Goal: Transaction & Acquisition: Obtain resource

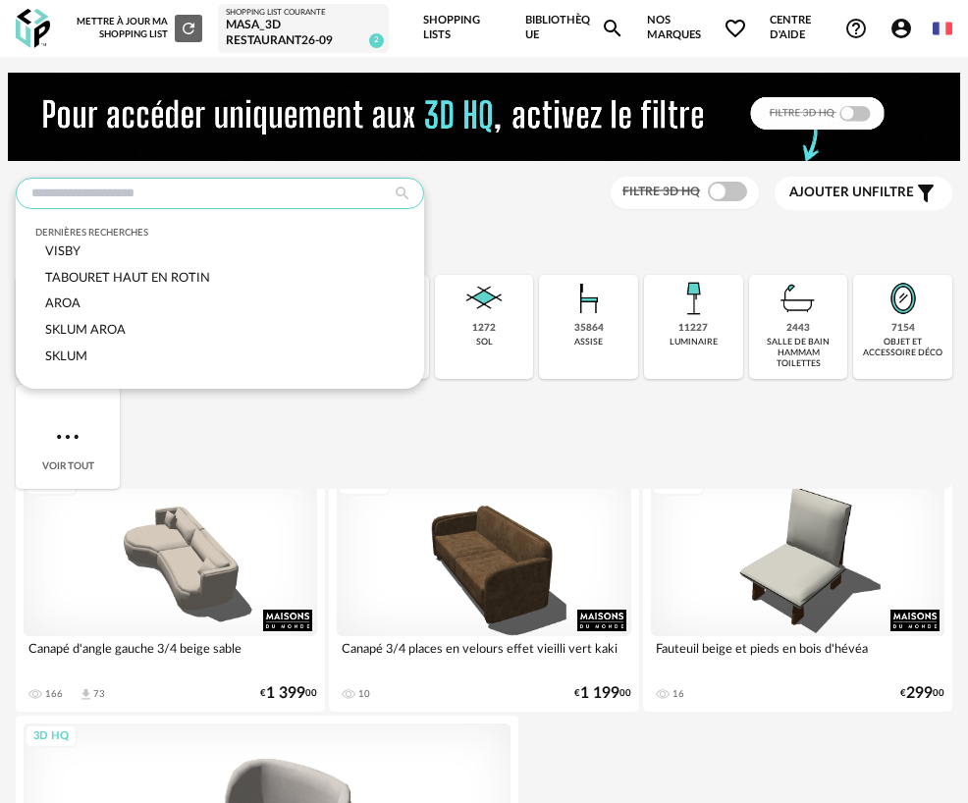
click at [220, 189] on input "text" at bounding box center [220, 193] width 409 height 31
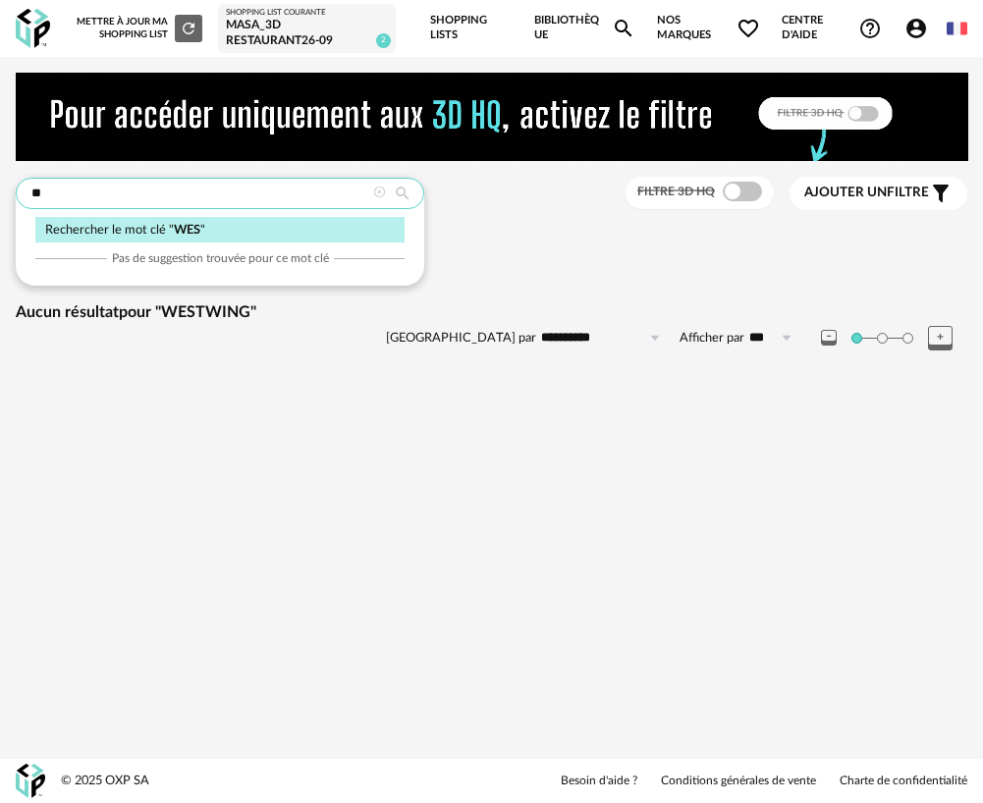
type input "*"
type input "**********"
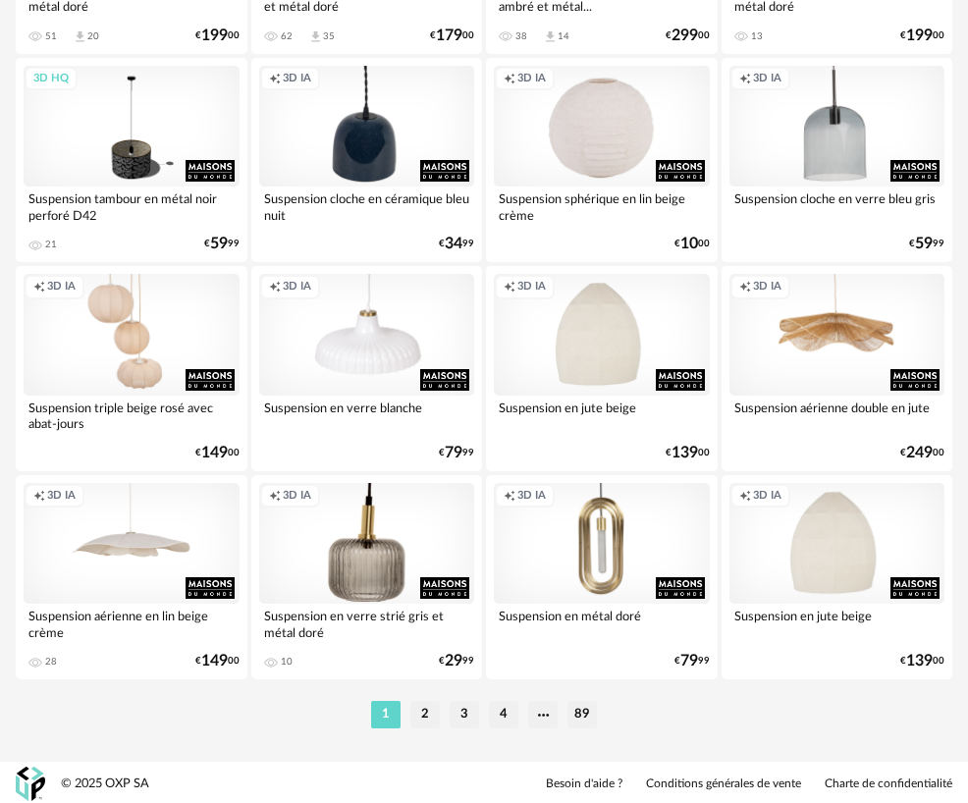
scroll to position [4905, 0]
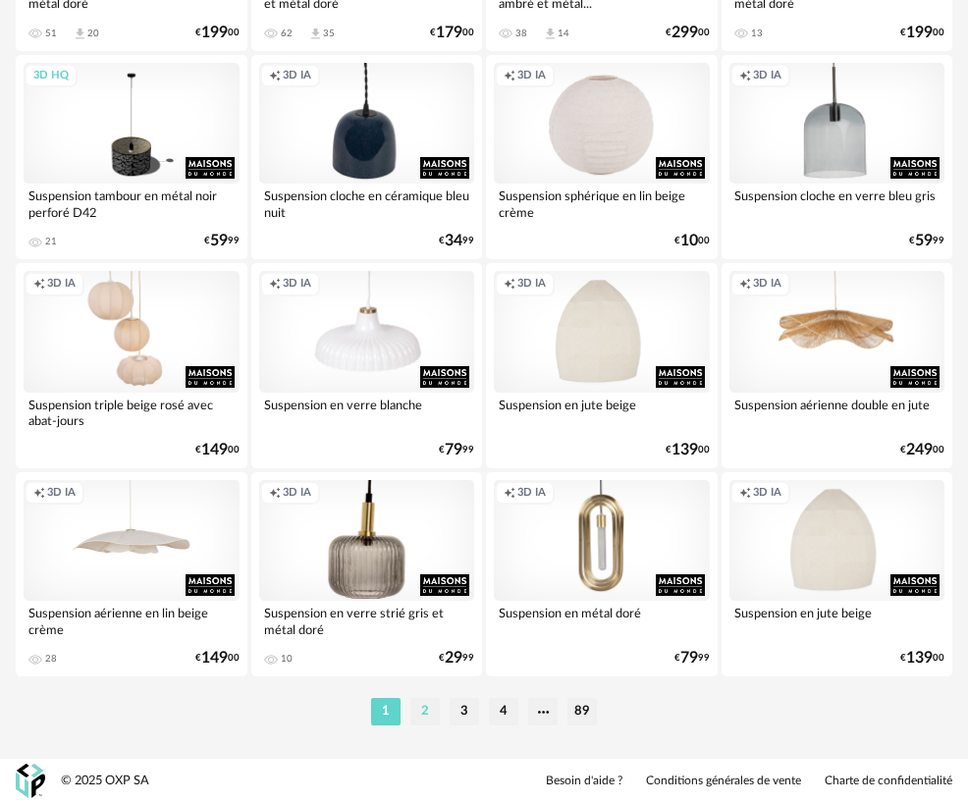
click at [422, 716] on li "2" at bounding box center [424, 711] width 29 height 27
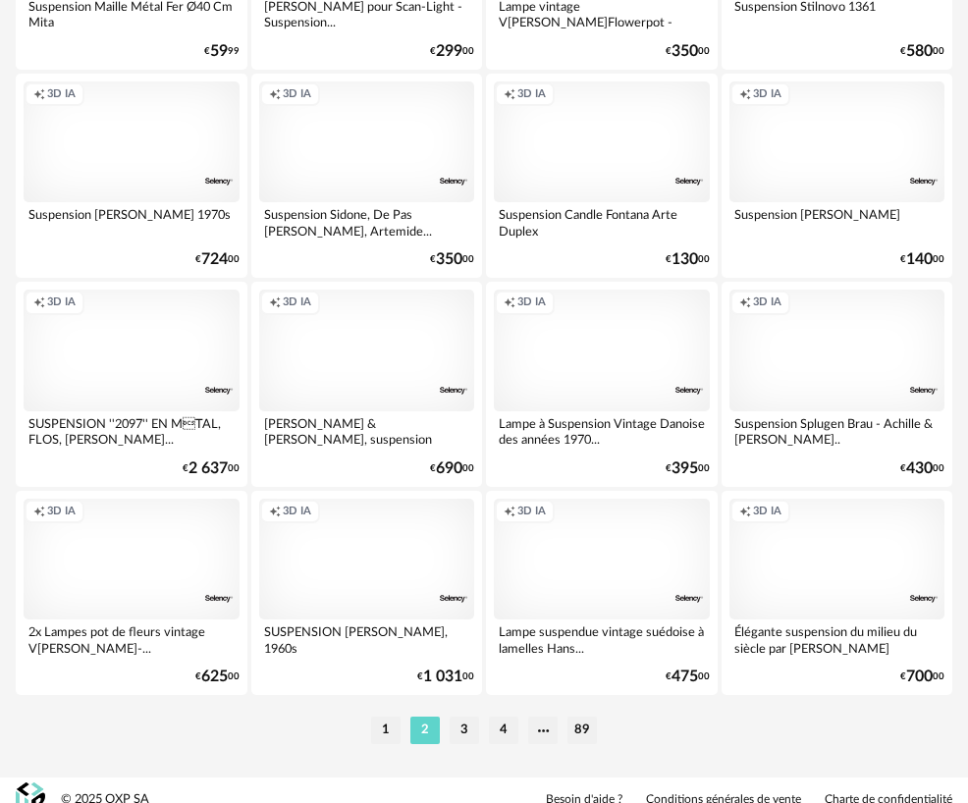
scroll to position [4905, 0]
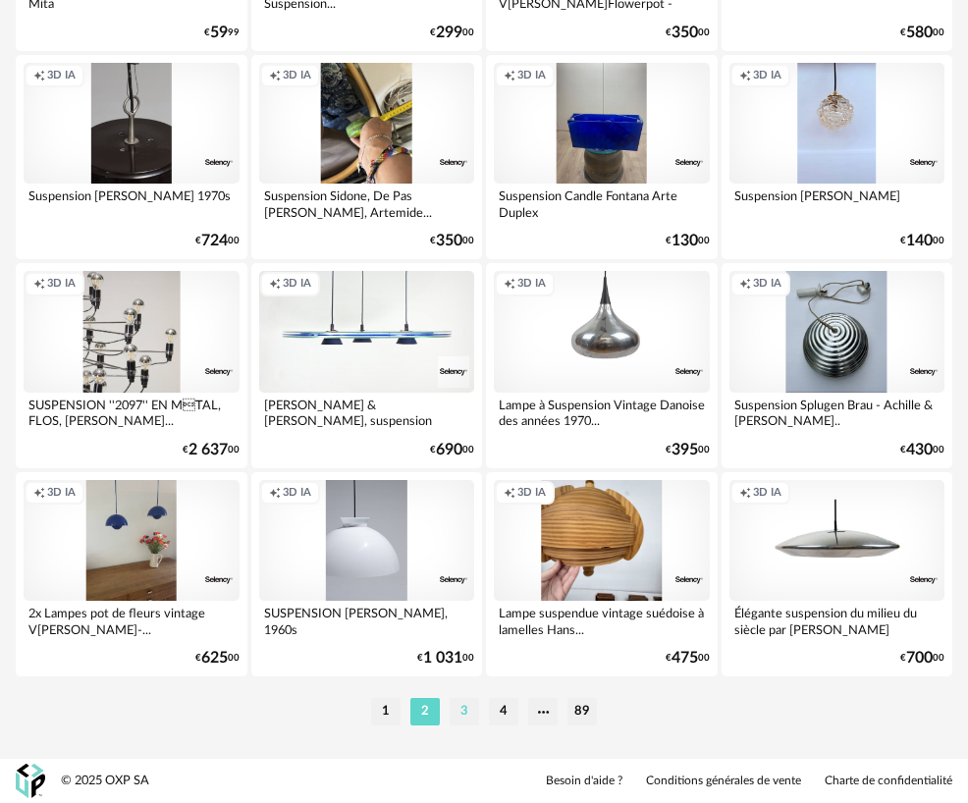
click at [464, 713] on li "3" at bounding box center [464, 711] width 29 height 27
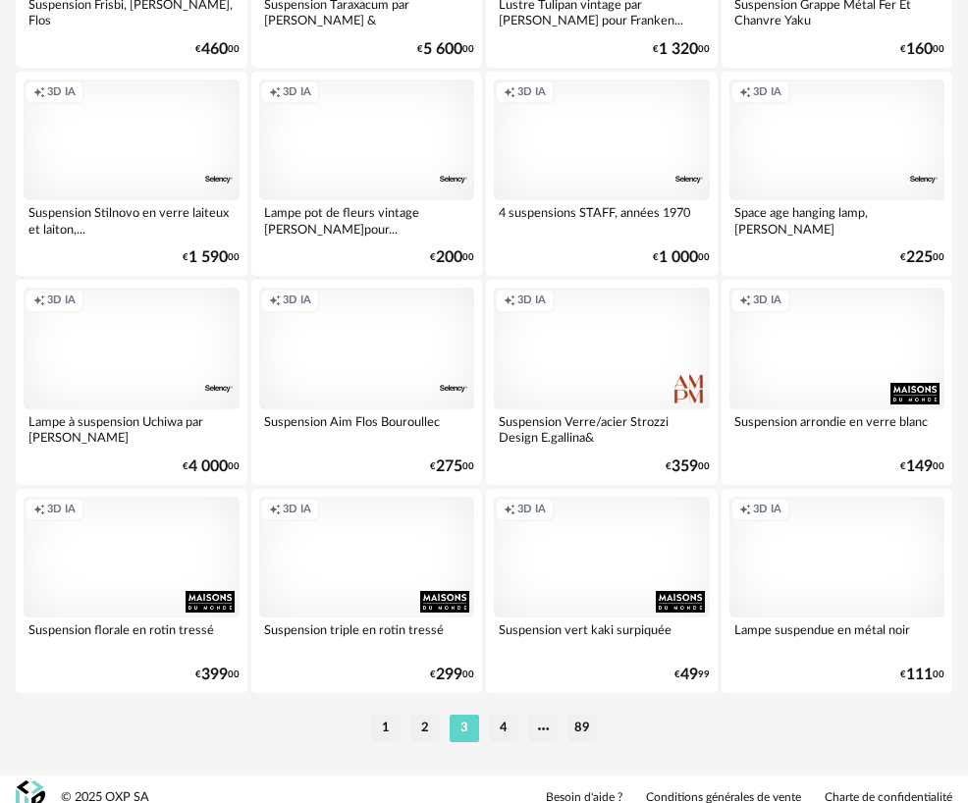
scroll to position [4905, 0]
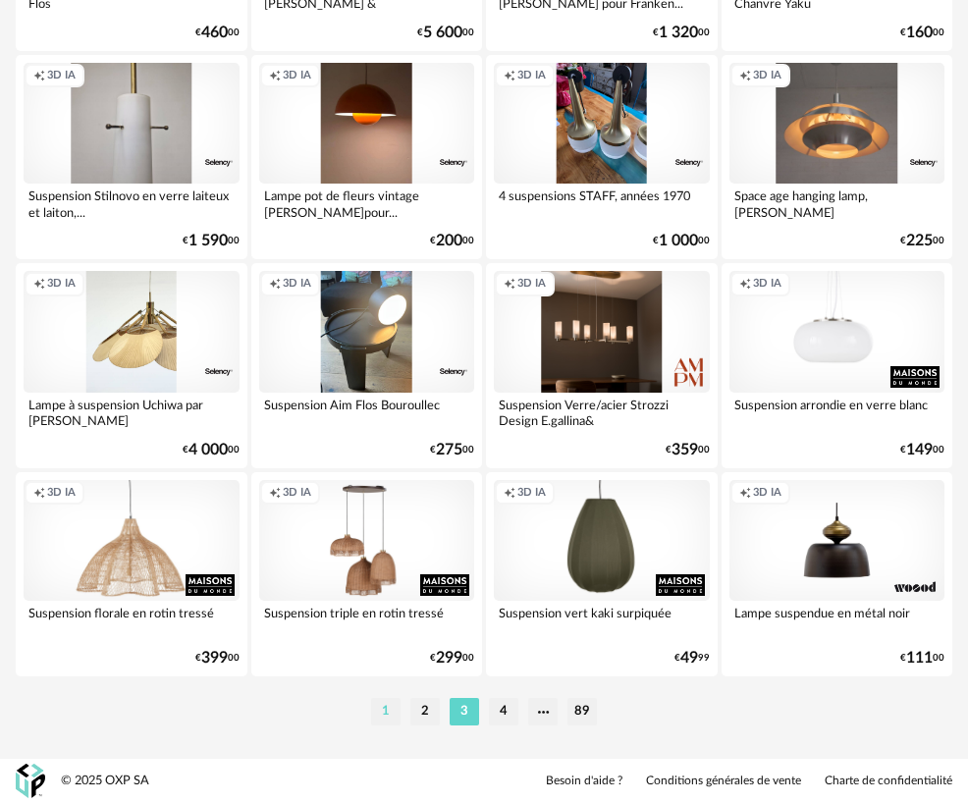
click at [380, 708] on li "1" at bounding box center [385, 711] width 29 height 27
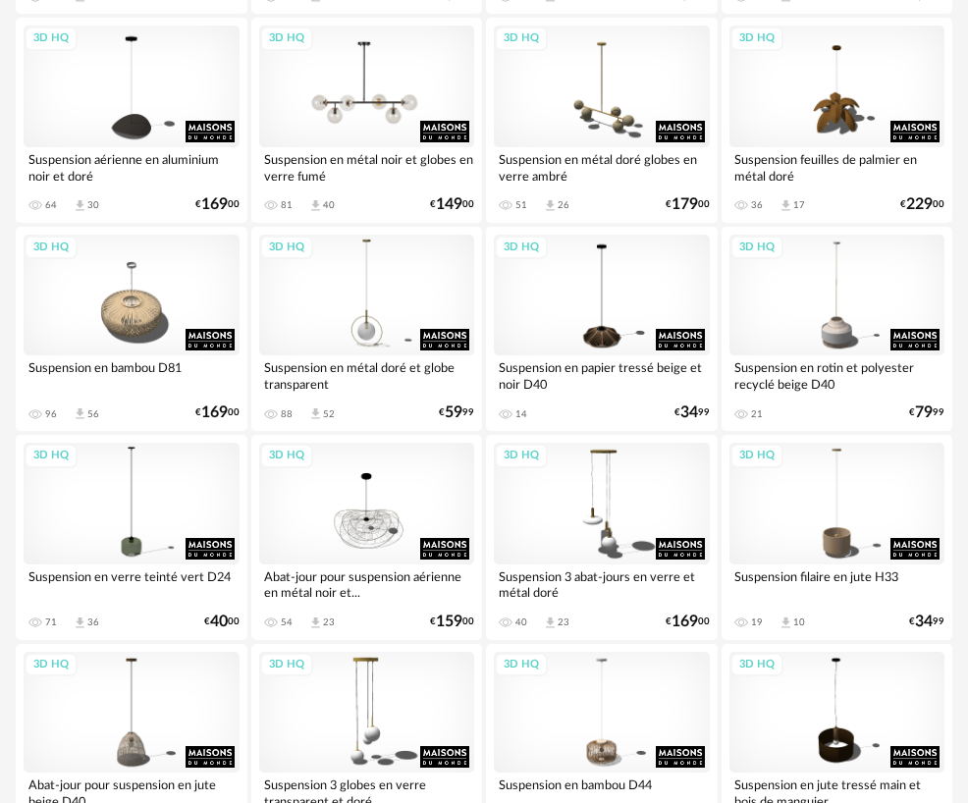
scroll to position [3501, 0]
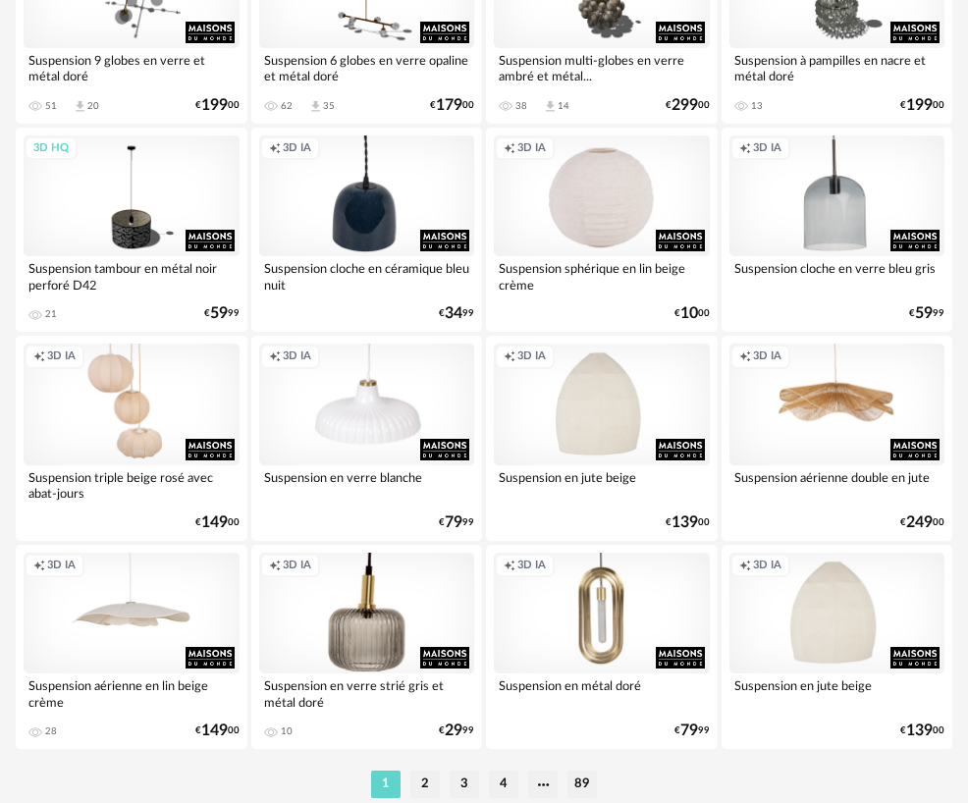
scroll to position [4880, 0]
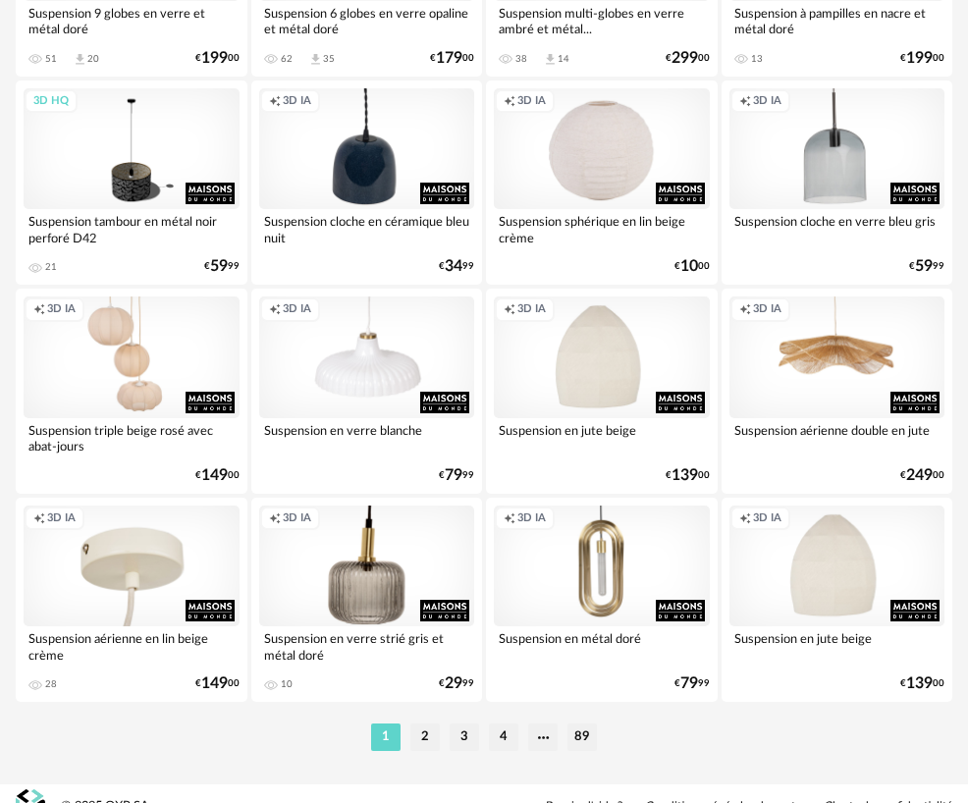
click at [178, 584] on div "Creation icon 3D IA" at bounding box center [132, 566] width 216 height 121
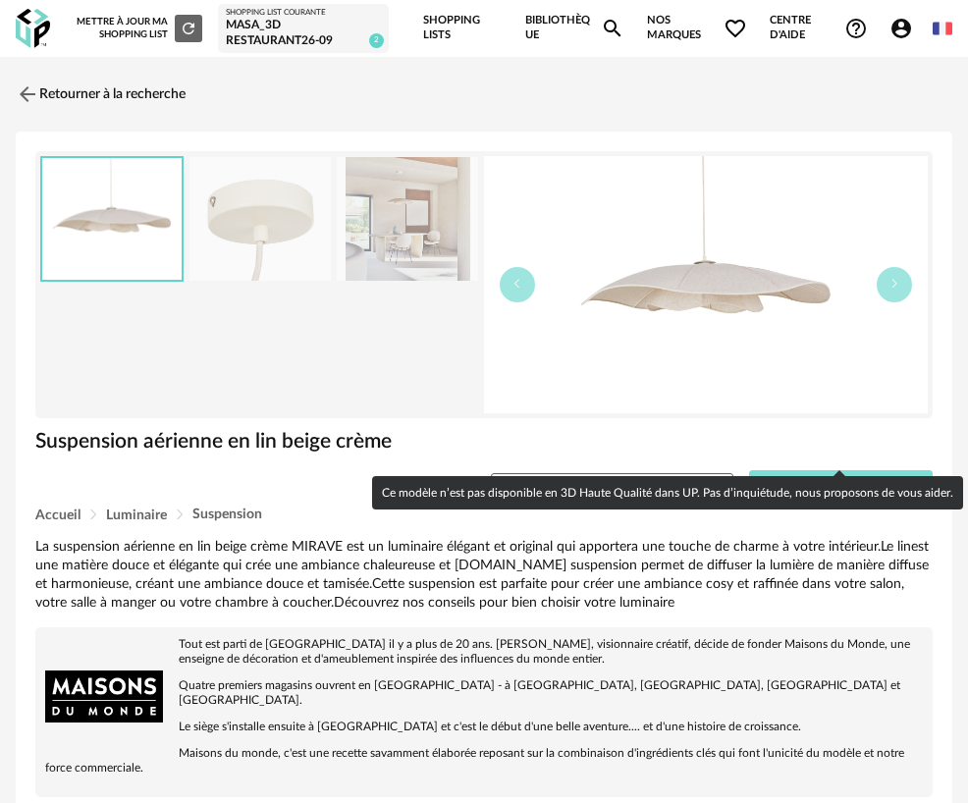
click at [829, 482] on span "Générer une 3D par IA" at bounding box center [853, 489] width 135 height 14
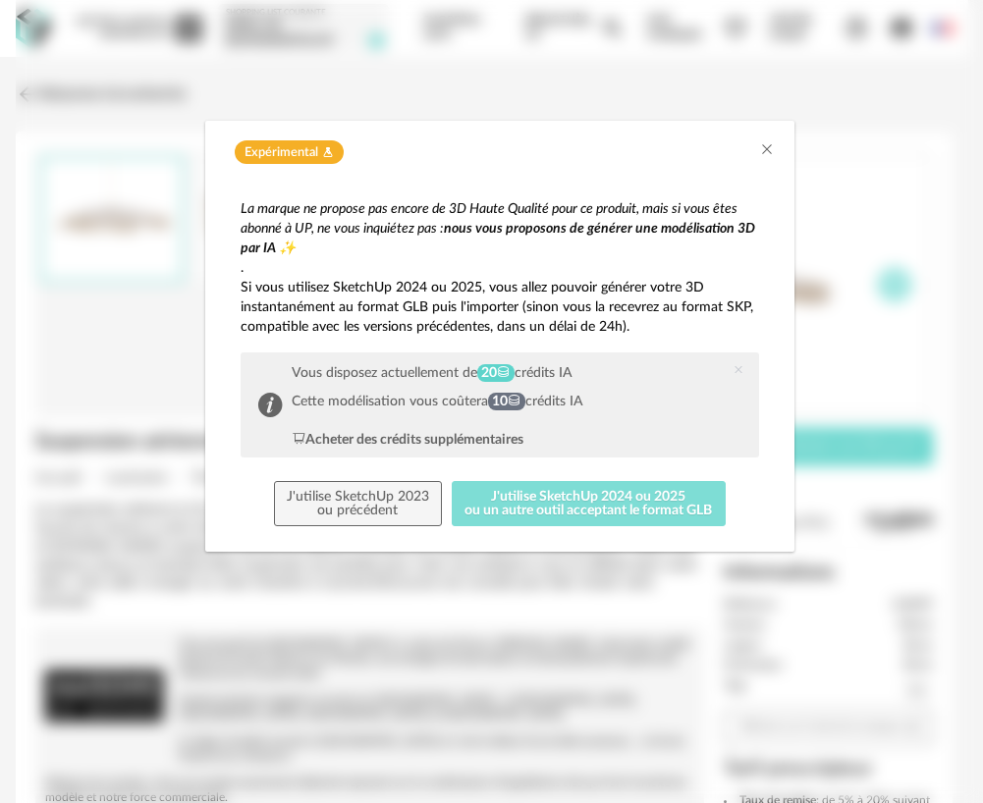
click at [622, 505] on button "J'utilise SketchUp 2024 ou 2025 ou un autre outil acceptant le format GLB" at bounding box center [589, 503] width 274 height 45
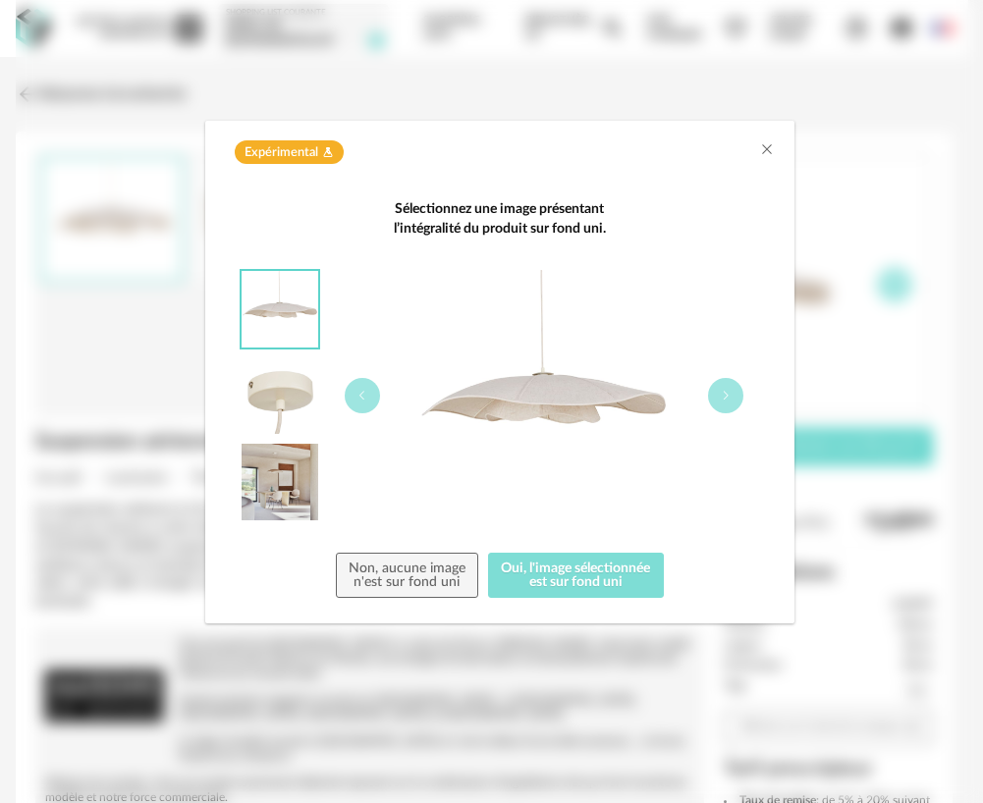
click at [624, 589] on button "Oui, l'image sélectionnée est sur fond uni" at bounding box center [576, 575] width 176 height 45
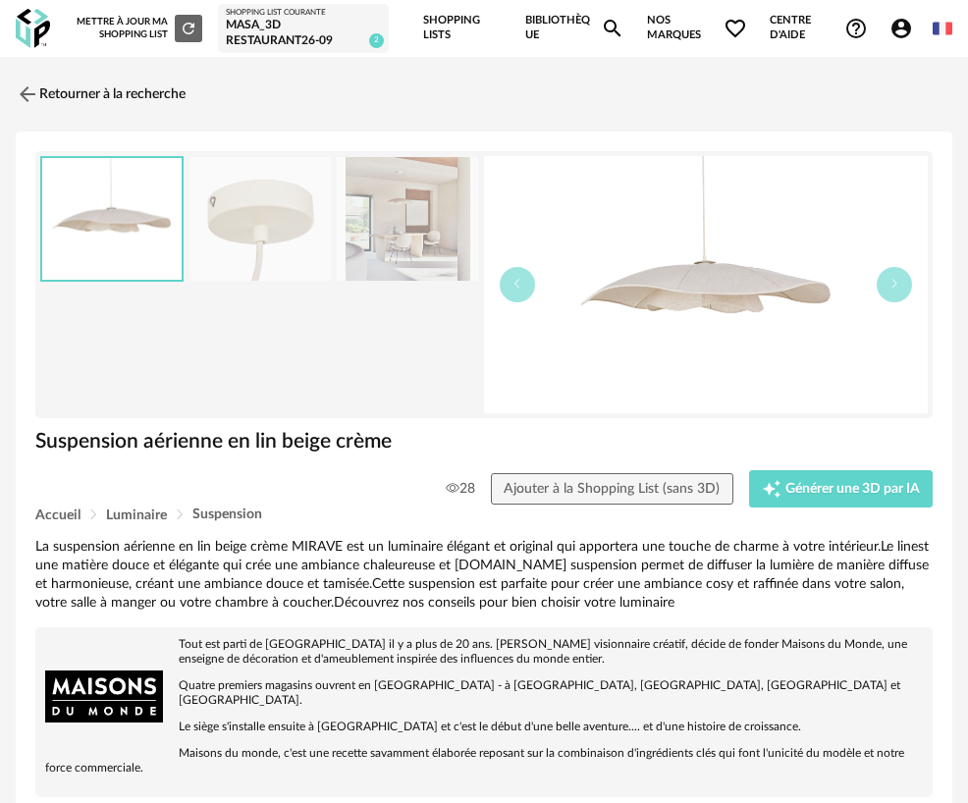
click at [573, 21] on link "Bibliothèque Magnify icon" at bounding box center [574, 28] width 99 height 57
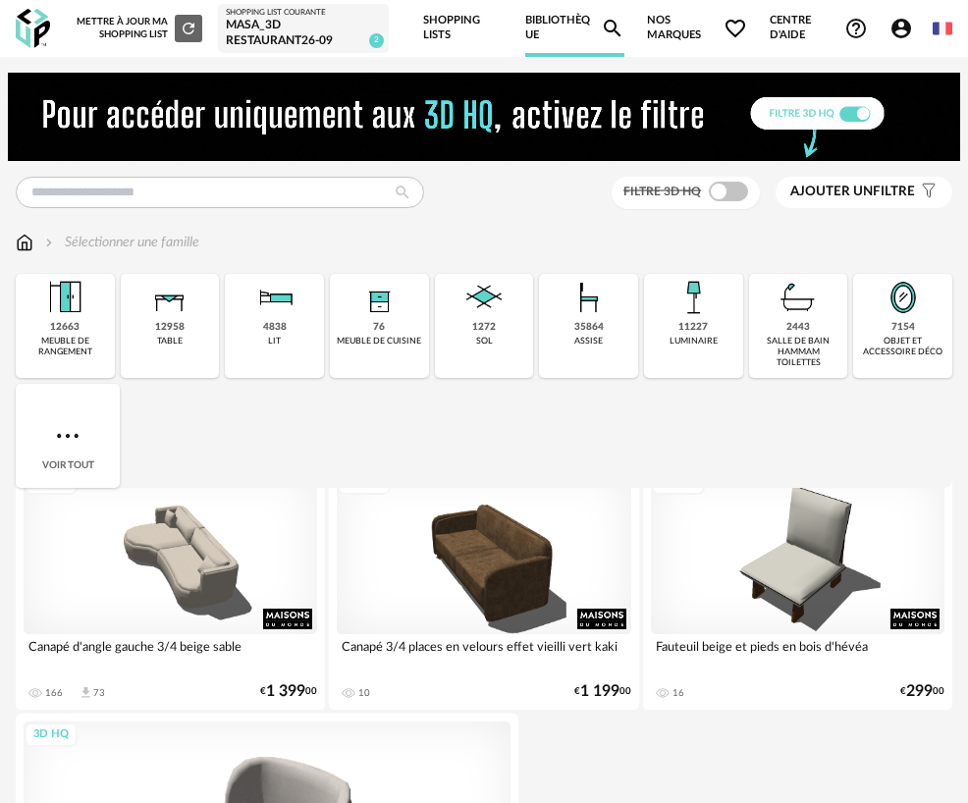
click at [437, 12] on link "Shopping Lists" at bounding box center [463, 28] width 81 height 57
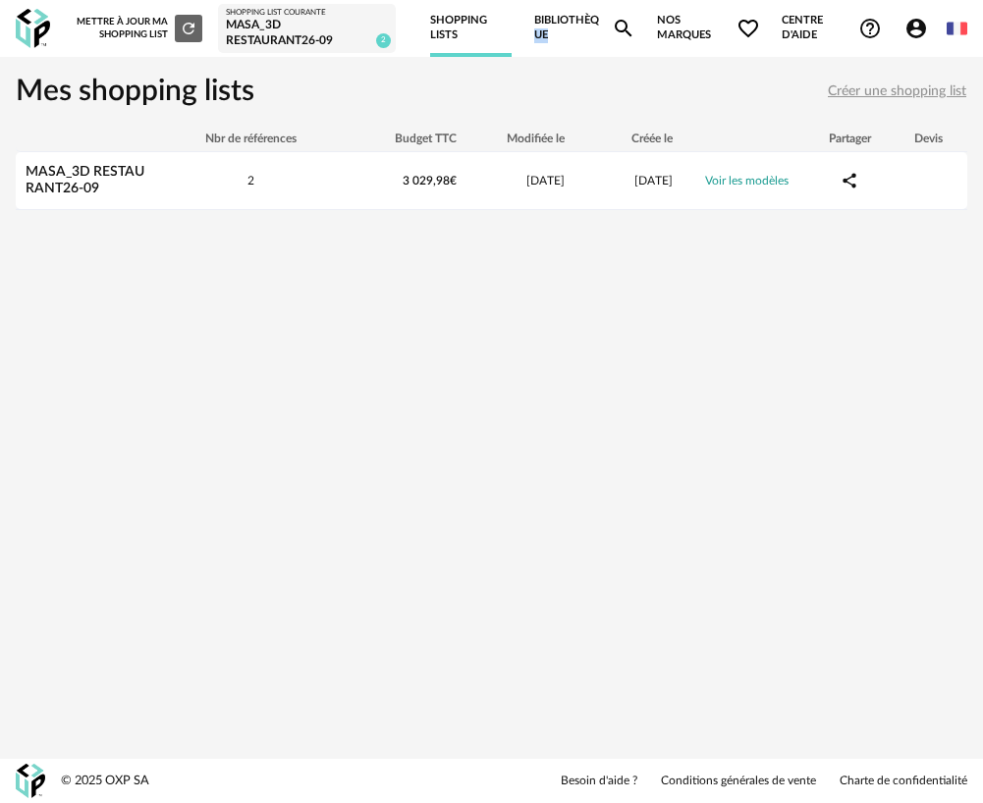
click at [532, 47] on div "Nouvelle shopping list Mettre à jour ma Shopping List Refresh icon Shopping Lis…" at bounding box center [518, 28] width 899 height 57
click at [562, 38] on link "Bibliothèque Magnify icon" at bounding box center [584, 28] width 101 height 57
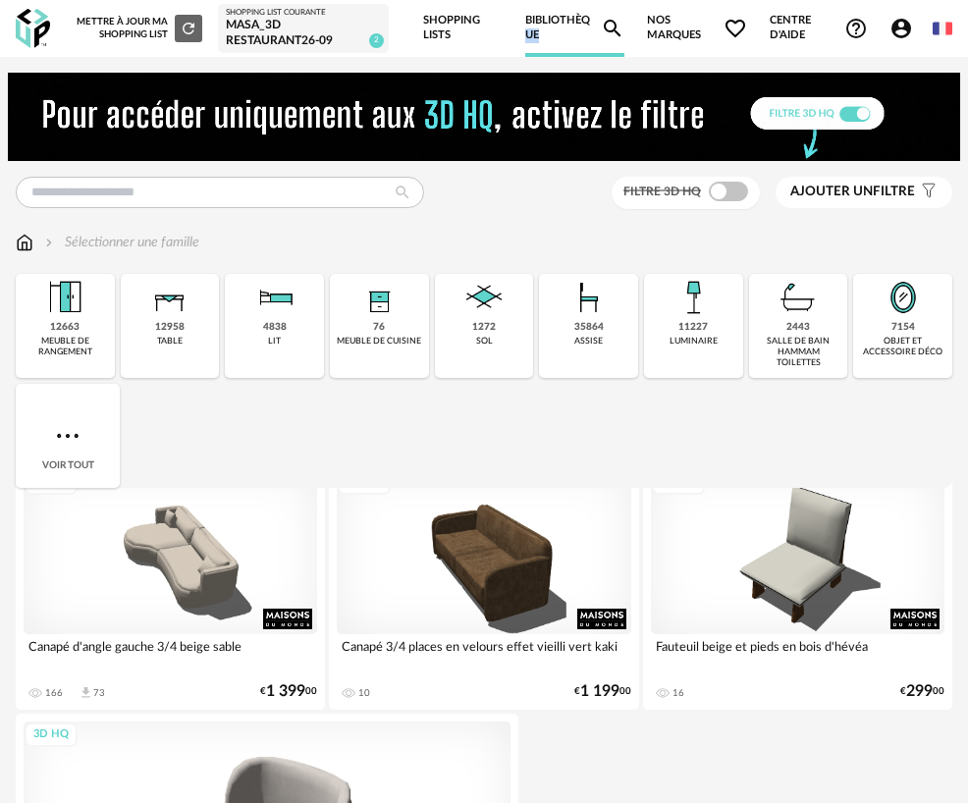
click at [617, 31] on icon "Magnify icon" at bounding box center [613, 29] width 18 height 18
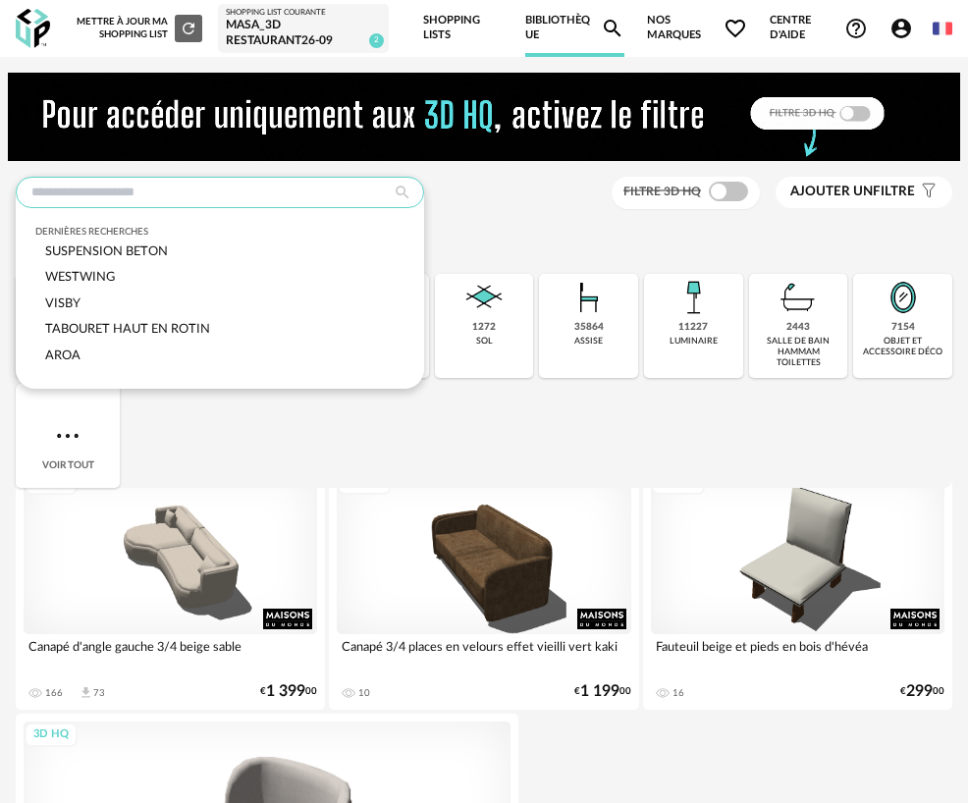
click at [268, 201] on input "text" at bounding box center [220, 192] width 409 height 31
click at [228, 259] on div "SUSPENSION BETON" at bounding box center [219, 252] width 369 height 27
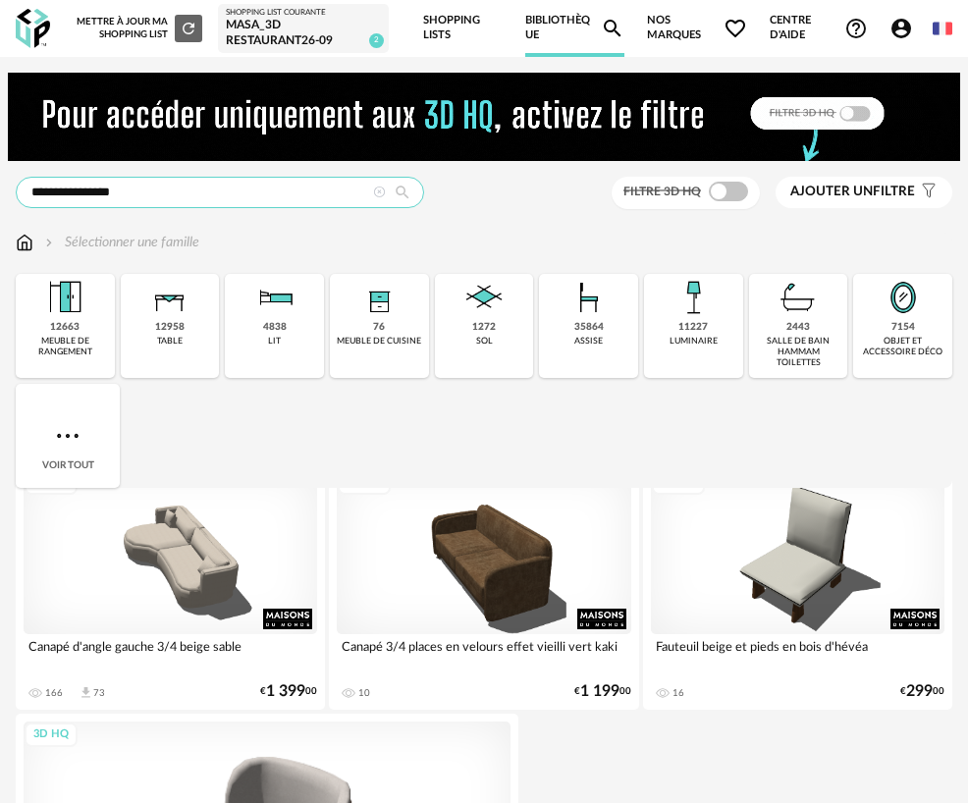
type input "**********"
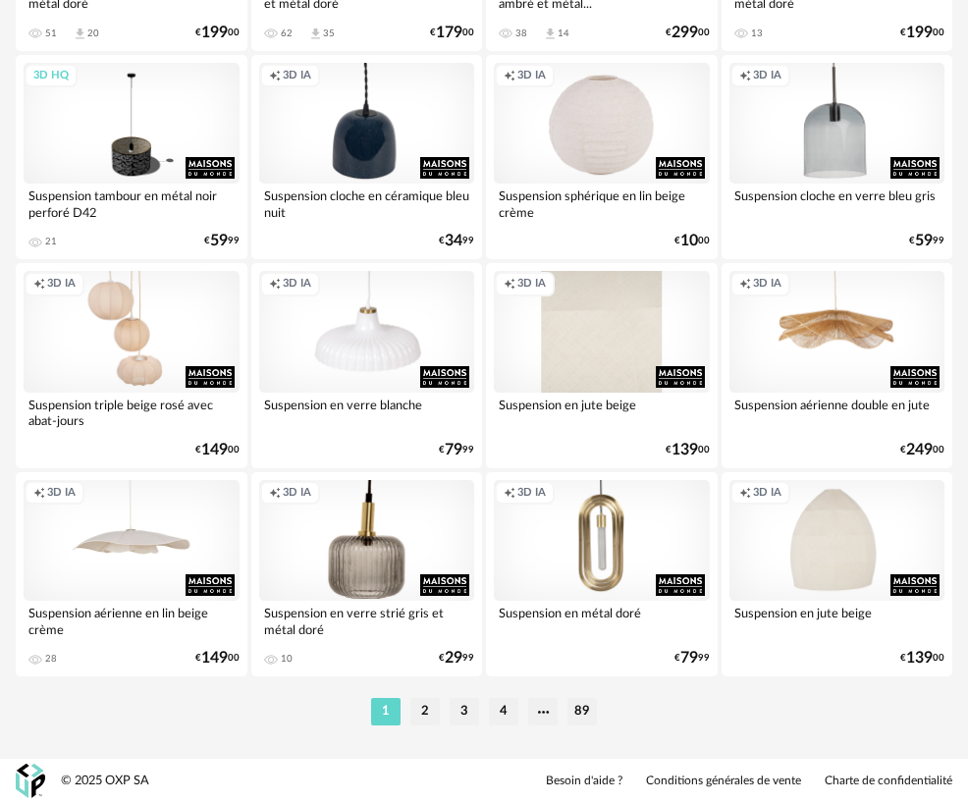
scroll to position [4905, 0]
click at [427, 721] on li "2" at bounding box center [424, 711] width 29 height 27
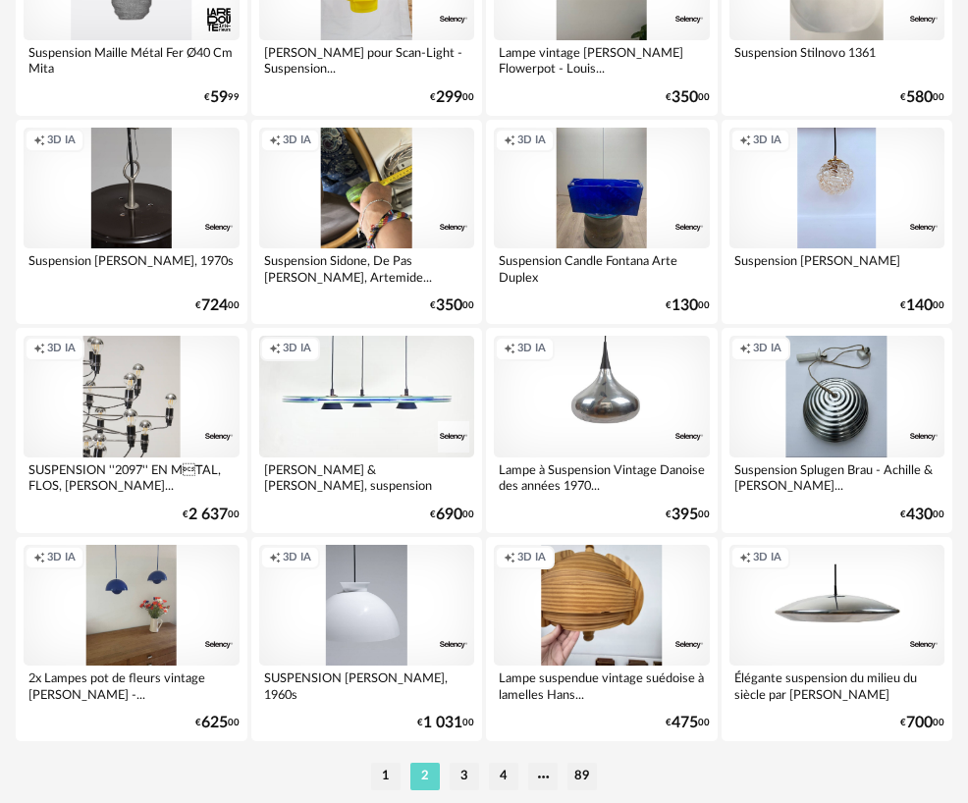
scroll to position [4905, 0]
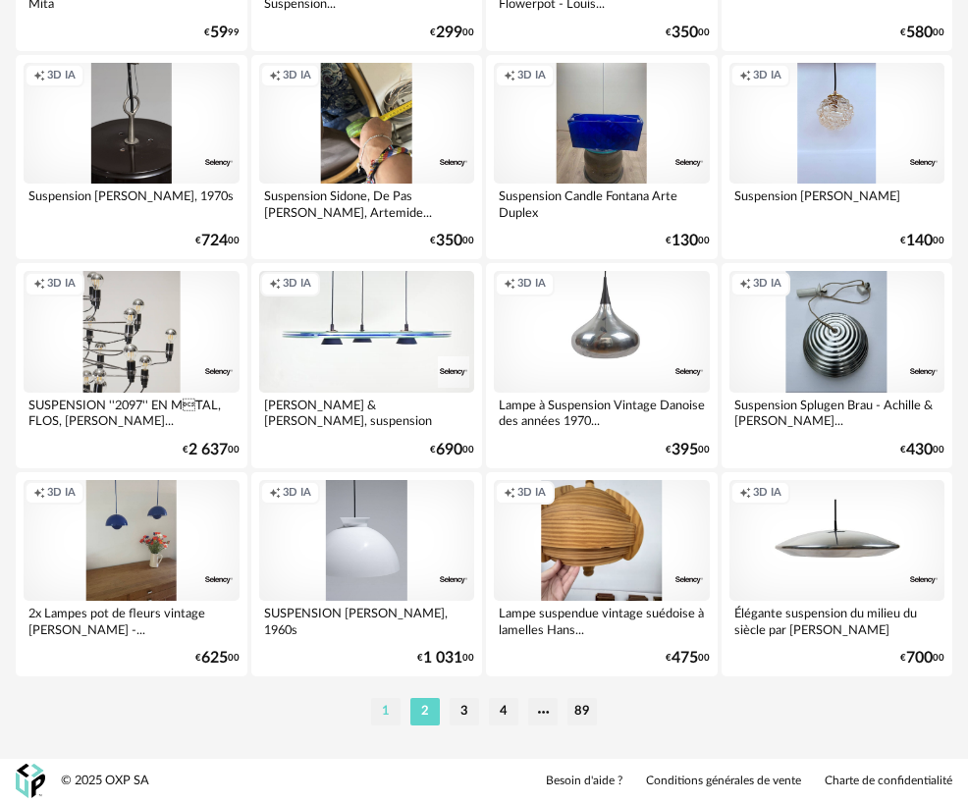
click at [390, 705] on li "1" at bounding box center [385, 711] width 29 height 27
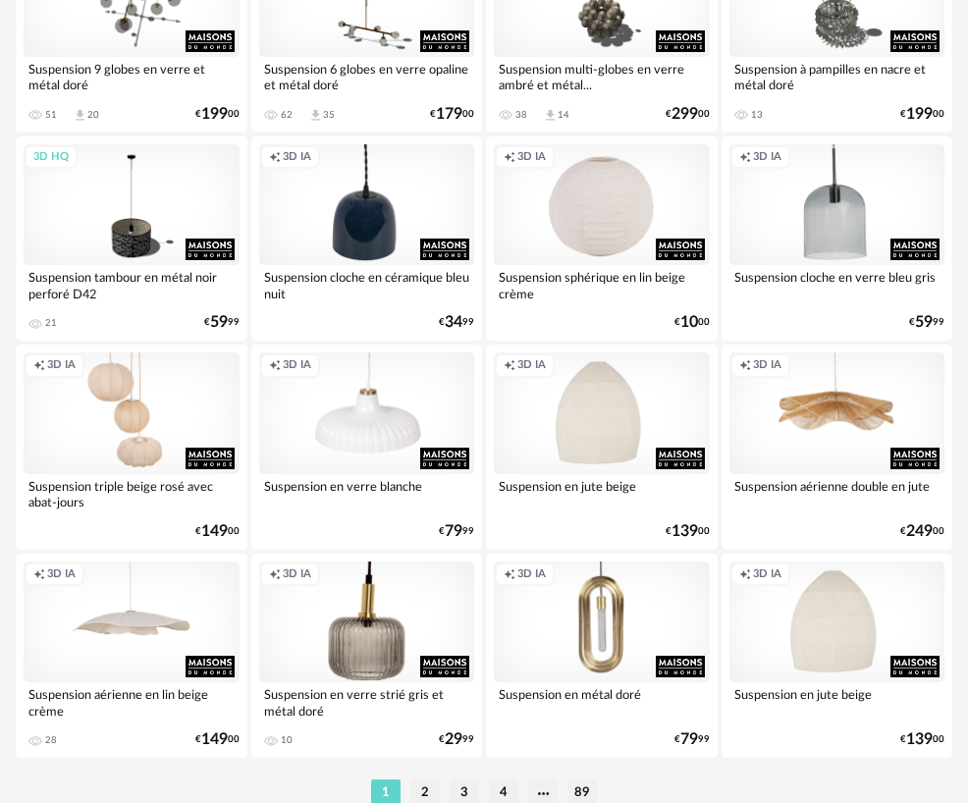
scroll to position [4905, 0]
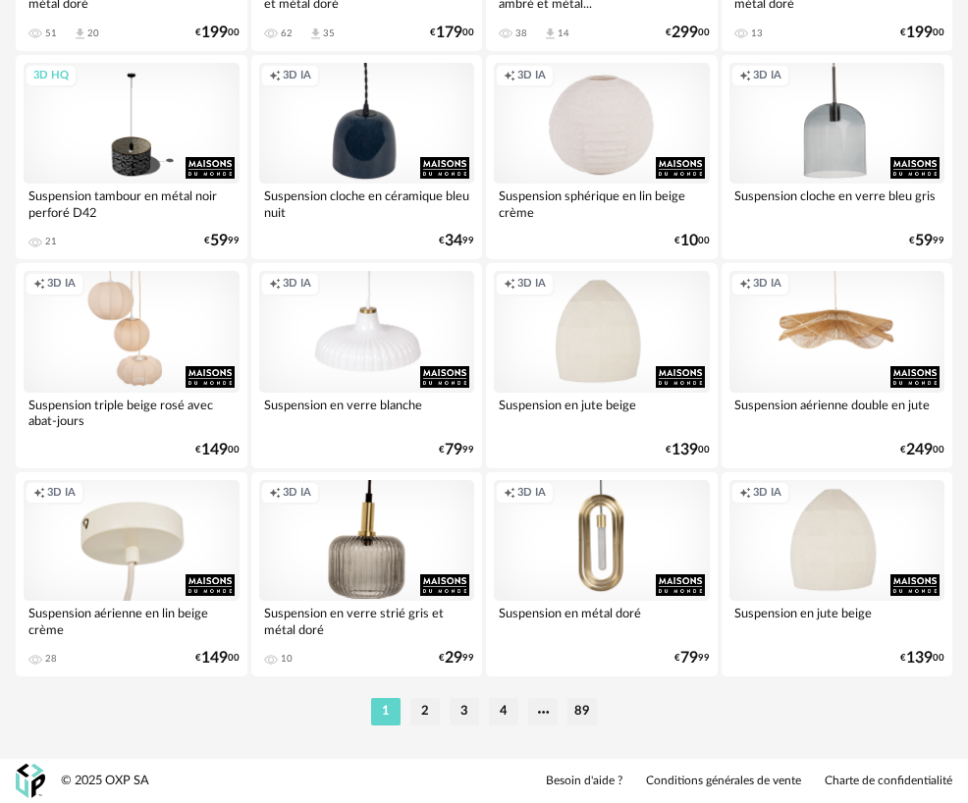
click at [127, 580] on div "Creation icon 3D IA" at bounding box center [132, 540] width 216 height 121
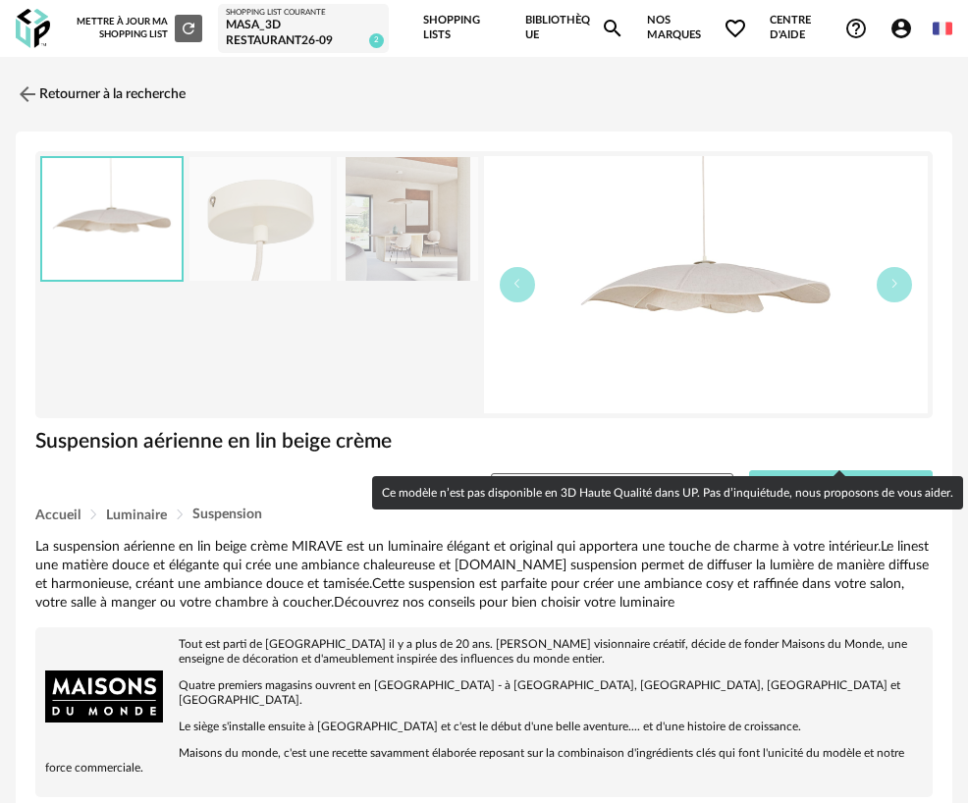
click at [822, 470] on button "Creation icon Générer une 3D par IA" at bounding box center [841, 488] width 185 height 37
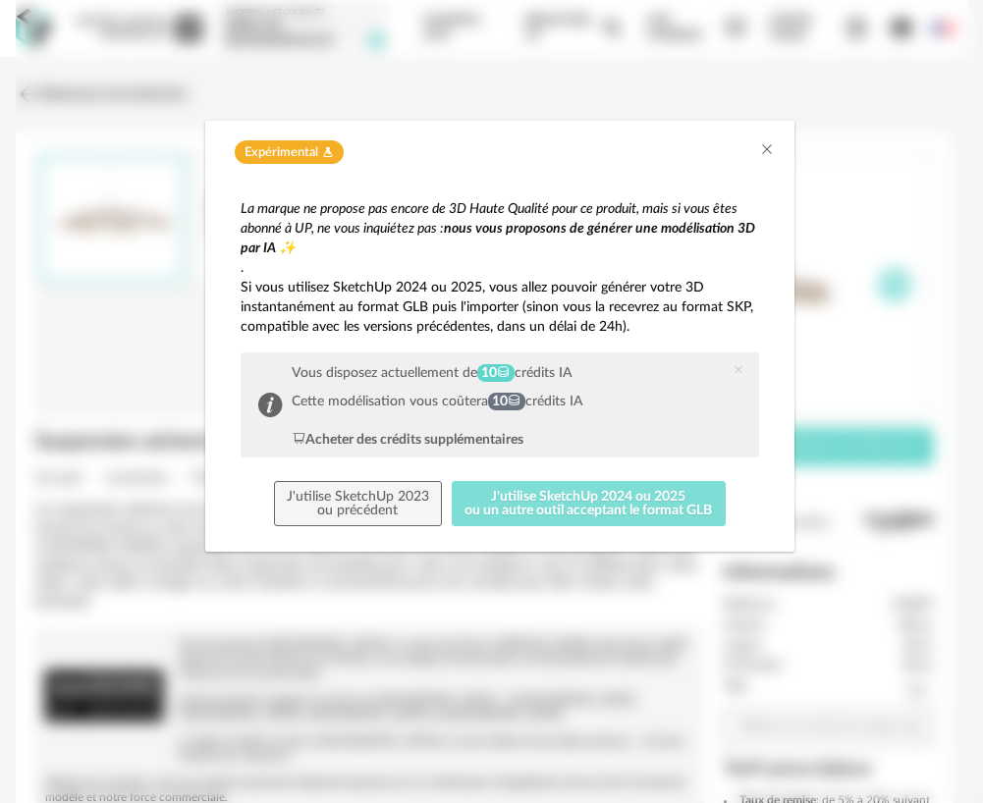
click at [678, 512] on button "J'utilise SketchUp 2024 ou 2025 ou un autre outil acceptant le format GLB" at bounding box center [589, 503] width 274 height 45
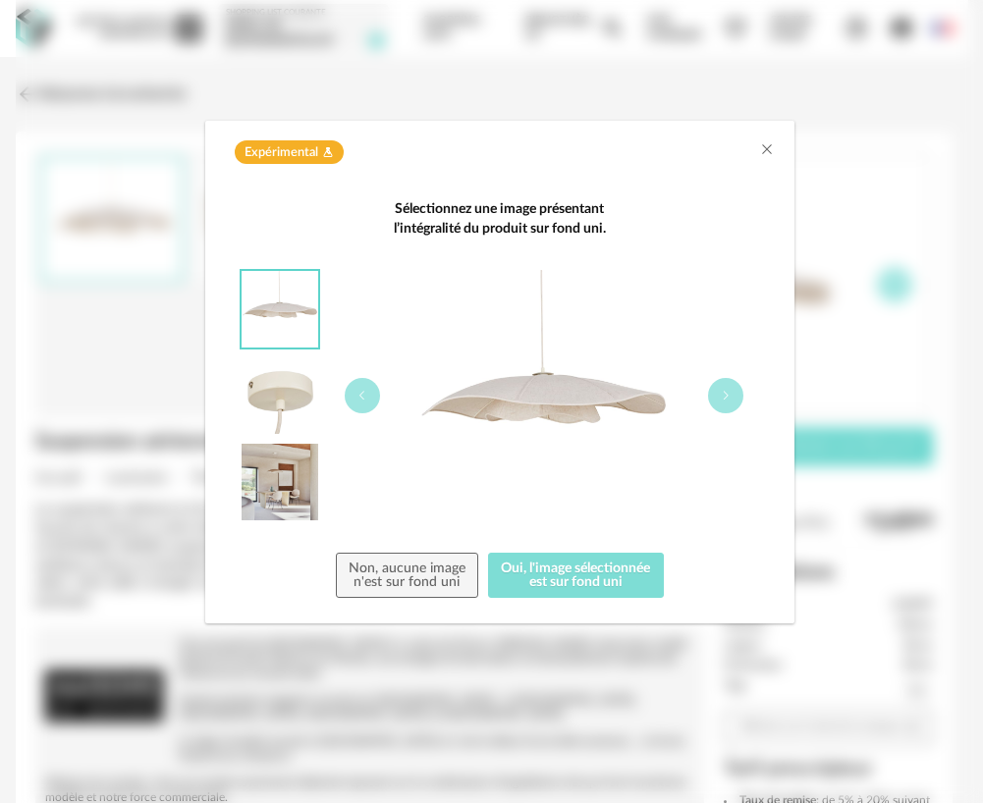
click at [639, 570] on button "Oui, l'image sélectionnée est sur fond uni" at bounding box center [576, 575] width 176 height 45
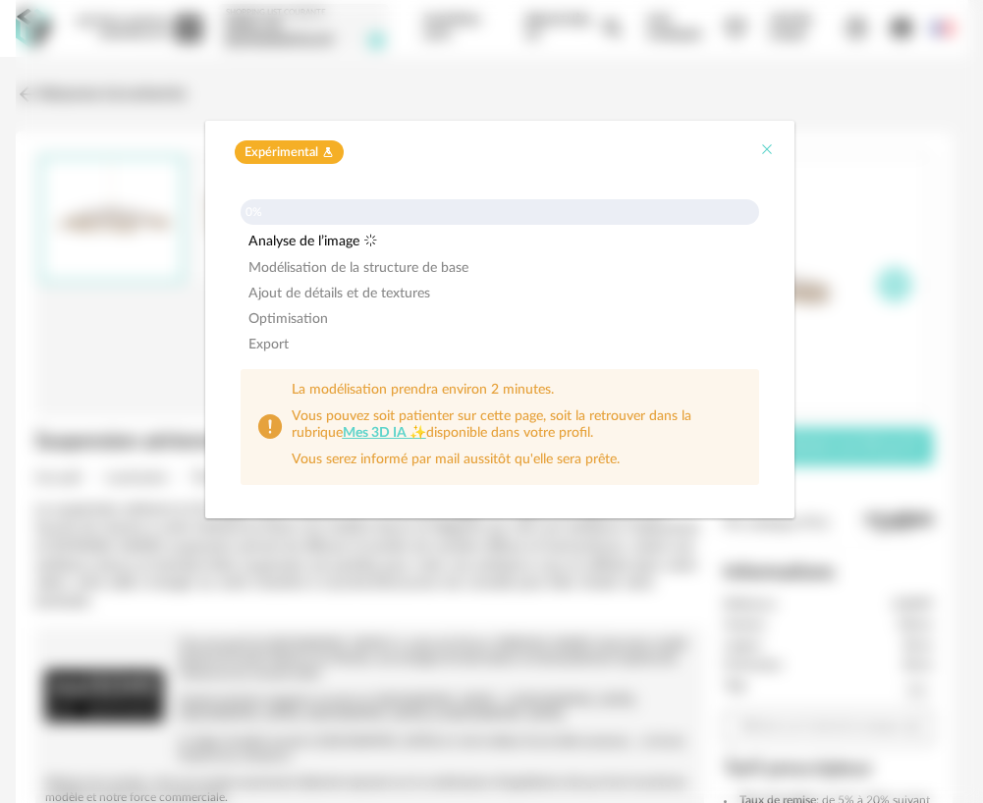
click at [763, 149] on icon "Close" at bounding box center [767, 149] width 16 height 16
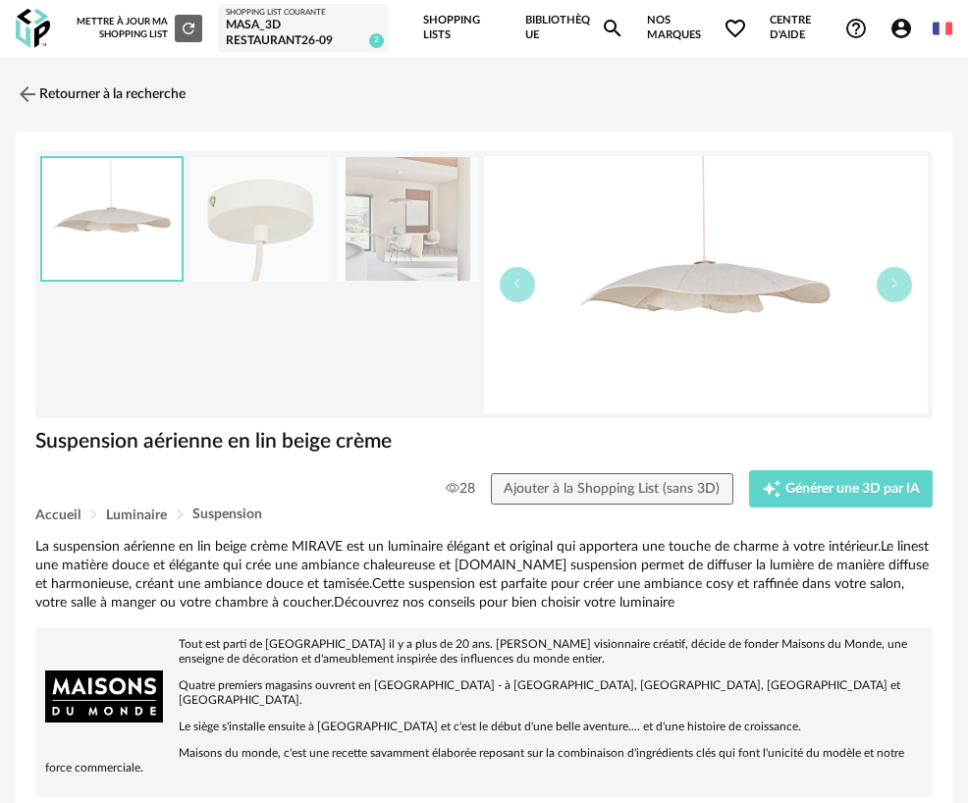
click at [908, 21] on icon "Account Circle icon" at bounding box center [902, 29] width 24 height 24
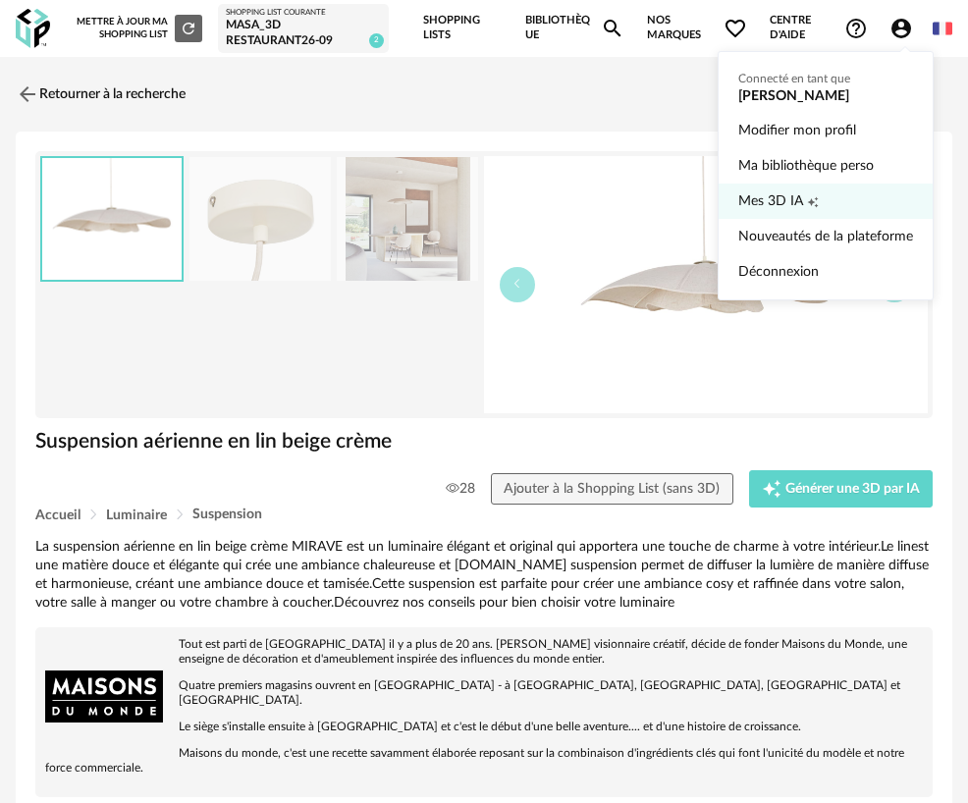
click at [821, 196] on link "Mes 3D IA Creation icon" at bounding box center [825, 201] width 175 height 35
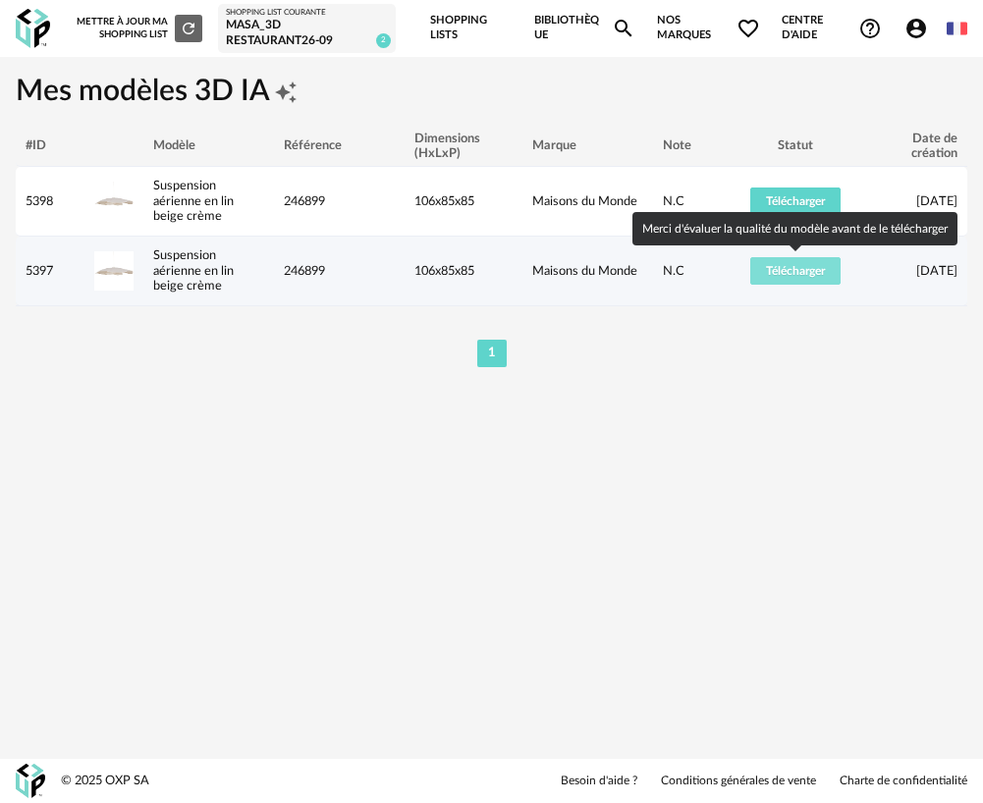
click at [810, 276] on span "Télécharger" at bounding box center [795, 271] width 59 height 12
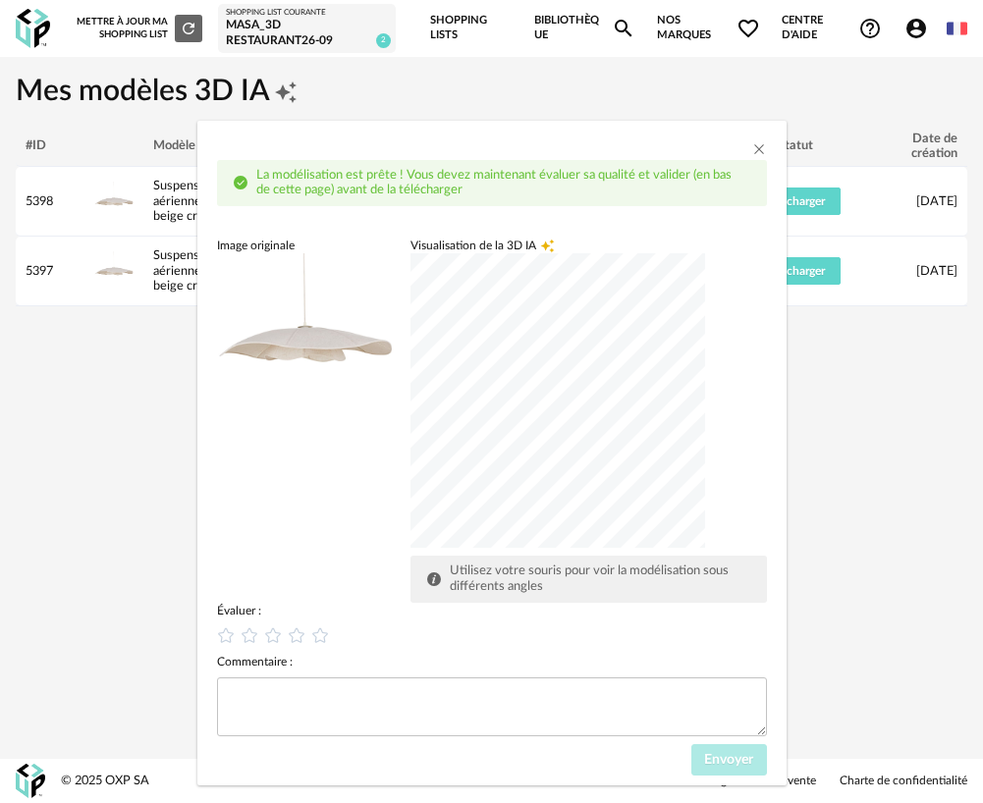
click at [593, 402] on div "dialog" at bounding box center [557, 400] width 295 height 295
click at [545, 461] on div "dialog" at bounding box center [557, 400] width 295 height 295
click at [539, 439] on div "dialog" at bounding box center [557, 400] width 295 height 295
click at [319, 635] on icon "dialog" at bounding box center [319, 635] width 21 height 21
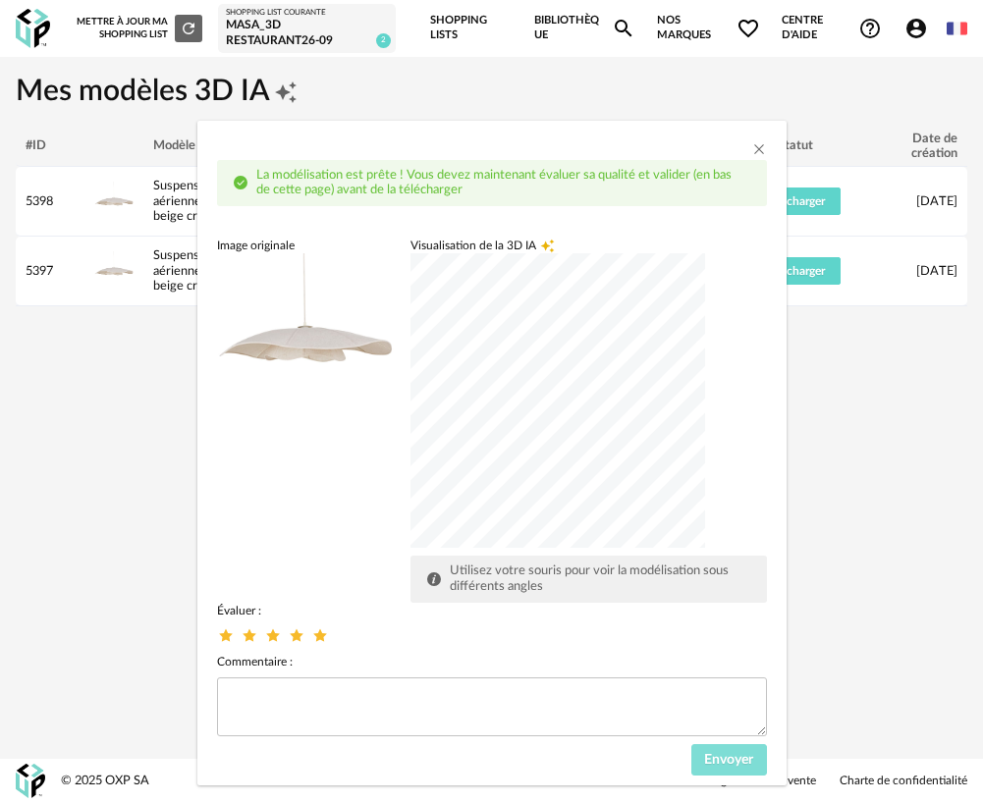
click at [738, 770] on button "Envoyer" at bounding box center [729, 759] width 76 height 31
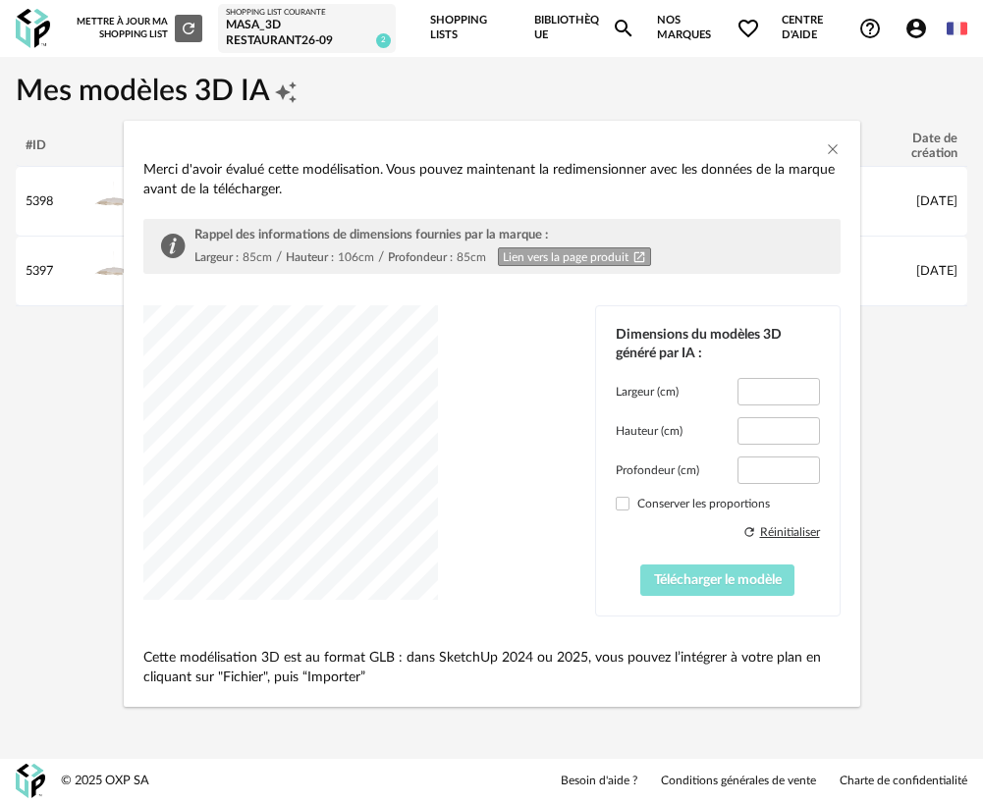
click at [733, 586] on span "Télécharger le modèle" at bounding box center [718, 580] width 128 height 14
